Goal: Transaction & Acquisition: Download file/media

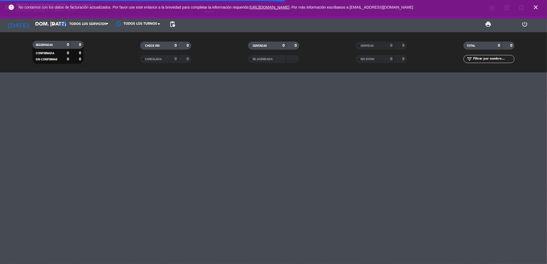
click at [380, 46] on div "SERVIDAS" at bounding box center [369, 46] width 25 height 6
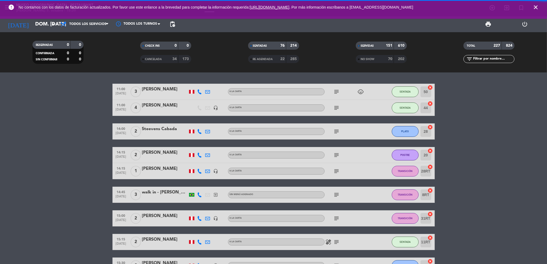
click at [377, 55] on div "NO SHOW 70 202" at bounding box center [381, 59] width 51 height 8
click at [278, 59] on div "22" at bounding box center [279, 59] width 11 height 6
click at [157, 58] on span "CANCELADA" at bounding box center [153, 59] width 17 height 3
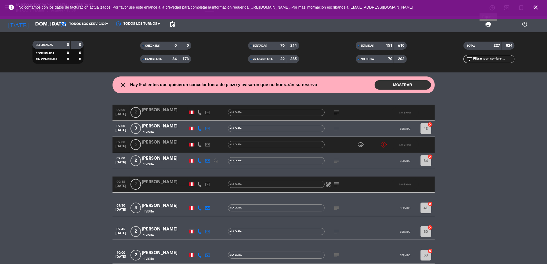
click at [489, 24] on span "print" at bounding box center [488, 24] width 6 height 6
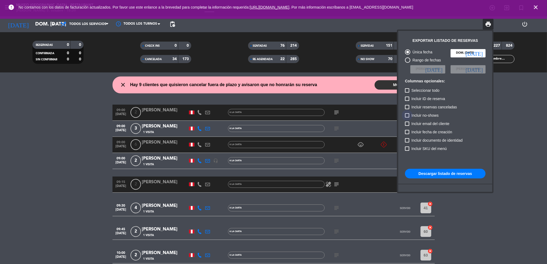
click at [426, 117] on span "Incluir no-shows" at bounding box center [425, 115] width 27 height 6
click at [407, 118] on input "Incluir no-shows" at bounding box center [407, 118] width 0 height 0
checkbox input "true"
click at [419, 105] on span "Incluir reservas canceladas" at bounding box center [435, 107] width 46 height 6
click at [407, 109] on input "Incluir reservas canceladas" at bounding box center [407, 109] width 0 height 0
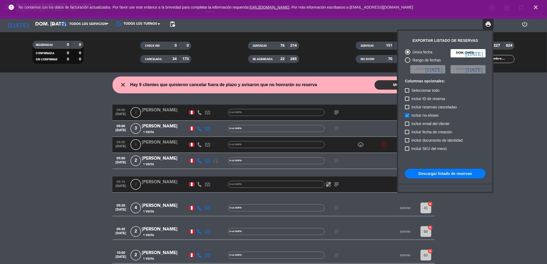
checkbox input "true"
click at [438, 172] on button "Descargar listado de reservas" at bounding box center [445, 174] width 81 height 10
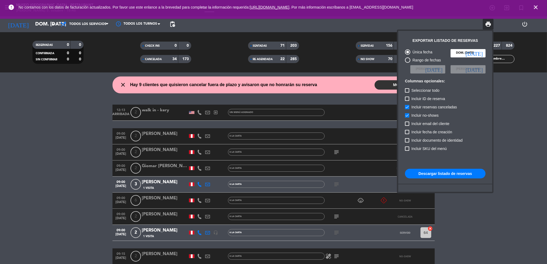
click at [45, 24] on div at bounding box center [273, 132] width 547 height 264
